Goal: Subscribe to service/newsletter

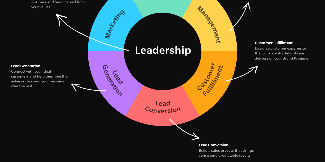
scroll to position [2628, 0]
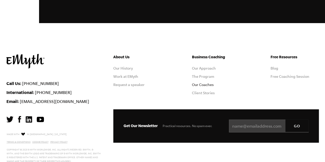
click at [206, 83] on link "Our Coaches" at bounding box center [203, 85] width 22 height 4
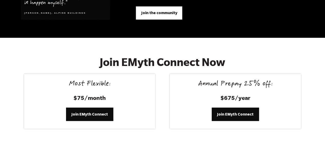
scroll to position [2066, 0]
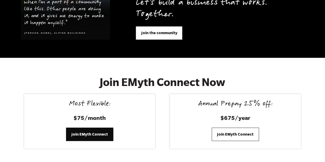
click at [230, 131] on span "Join EMyth Connect" at bounding box center [235, 134] width 36 height 6
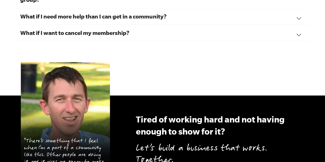
scroll to position [1861, 0]
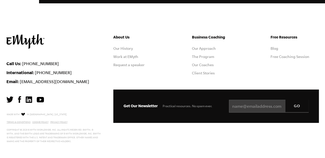
scroll to position [1012, 0]
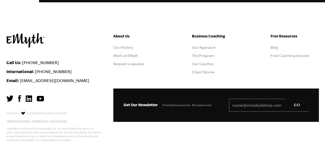
click at [257, 106] on input "Email *" at bounding box center [269, 105] width 80 height 13
type input "[EMAIL_ADDRESS][DOMAIN_NAME]"
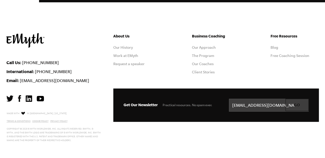
click at [295, 104] on input "GO" at bounding box center [296, 105] width 23 height 12
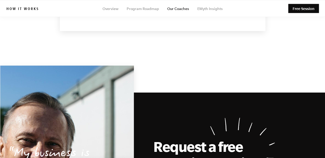
scroll to position [646, 0]
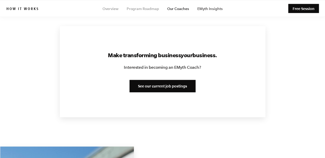
click at [209, 10] on link "EMyth Insights" at bounding box center [209, 9] width 25 height 4
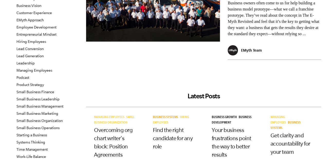
scroll to position [77, 0]
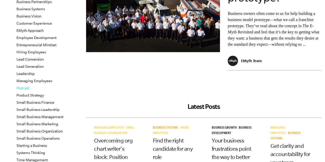
click at [23, 87] on link "Podcast" at bounding box center [22, 88] width 13 height 4
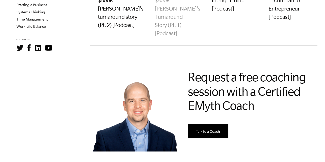
scroll to position [231, 0]
